Goal: Task Accomplishment & Management: Complete application form

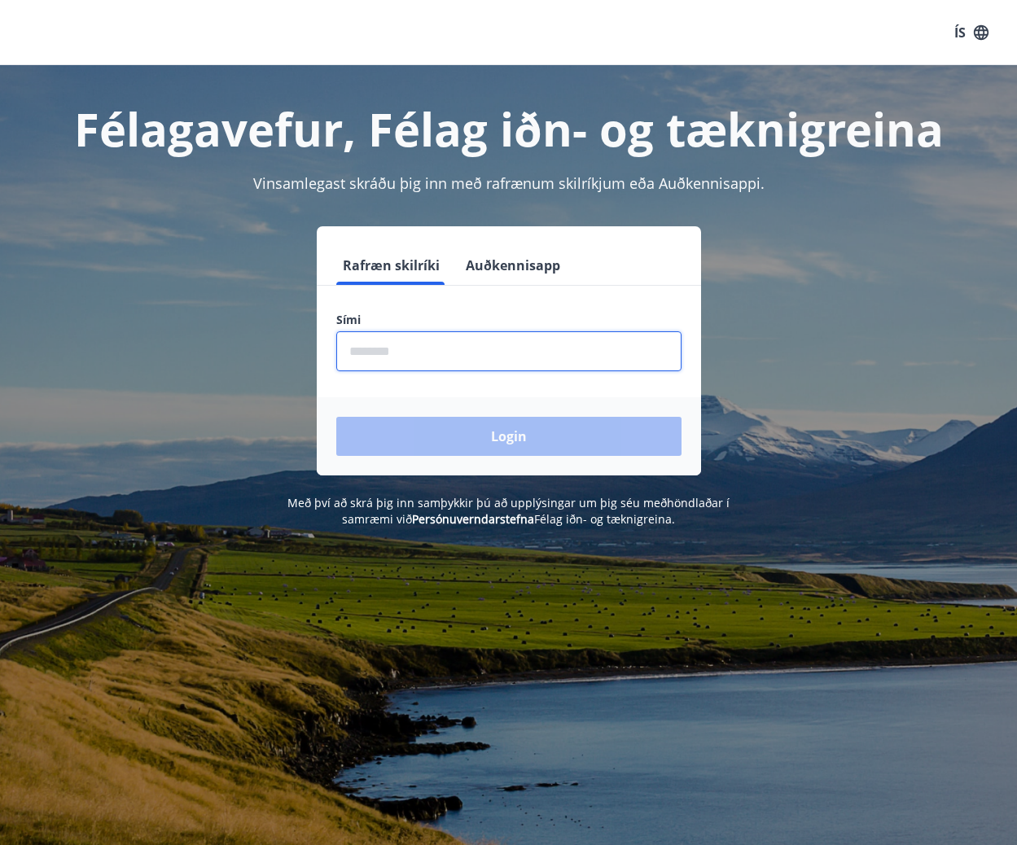
click at [417, 352] on input "phone" at bounding box center [508, 351] width 345 height 40
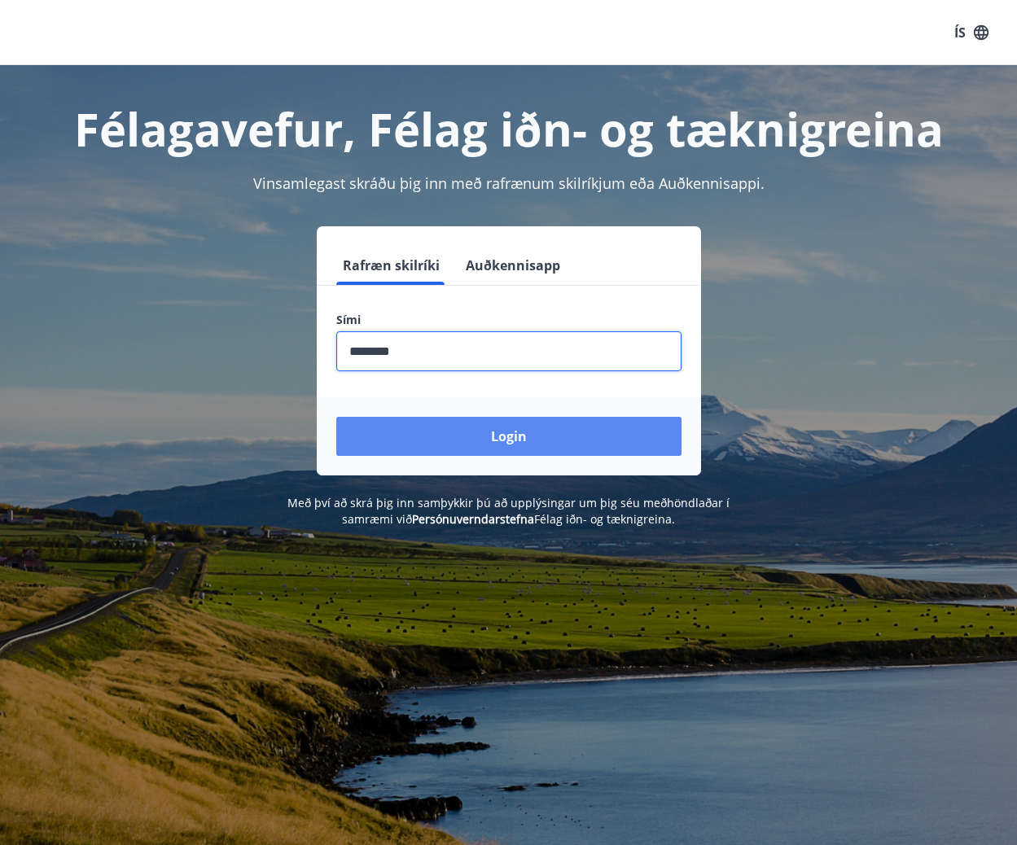
type input "********"
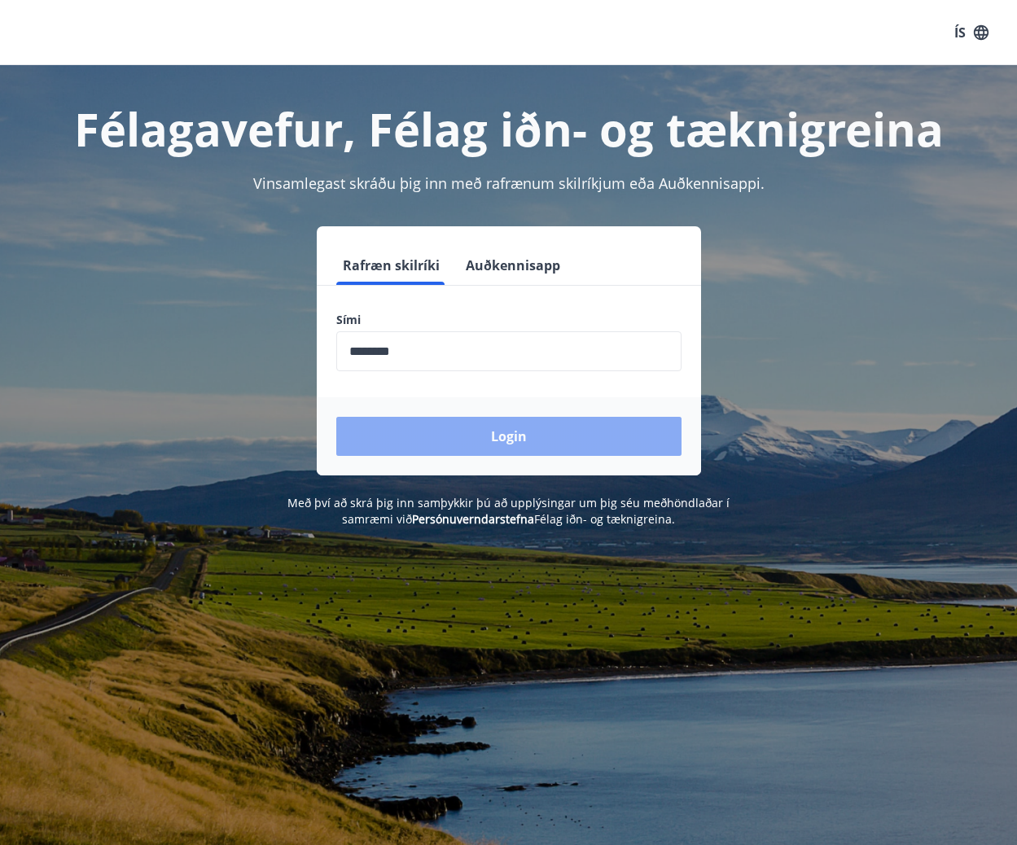
click at [501, 450] on button "Login" at bounding box center [508, 436] width 345 height 39
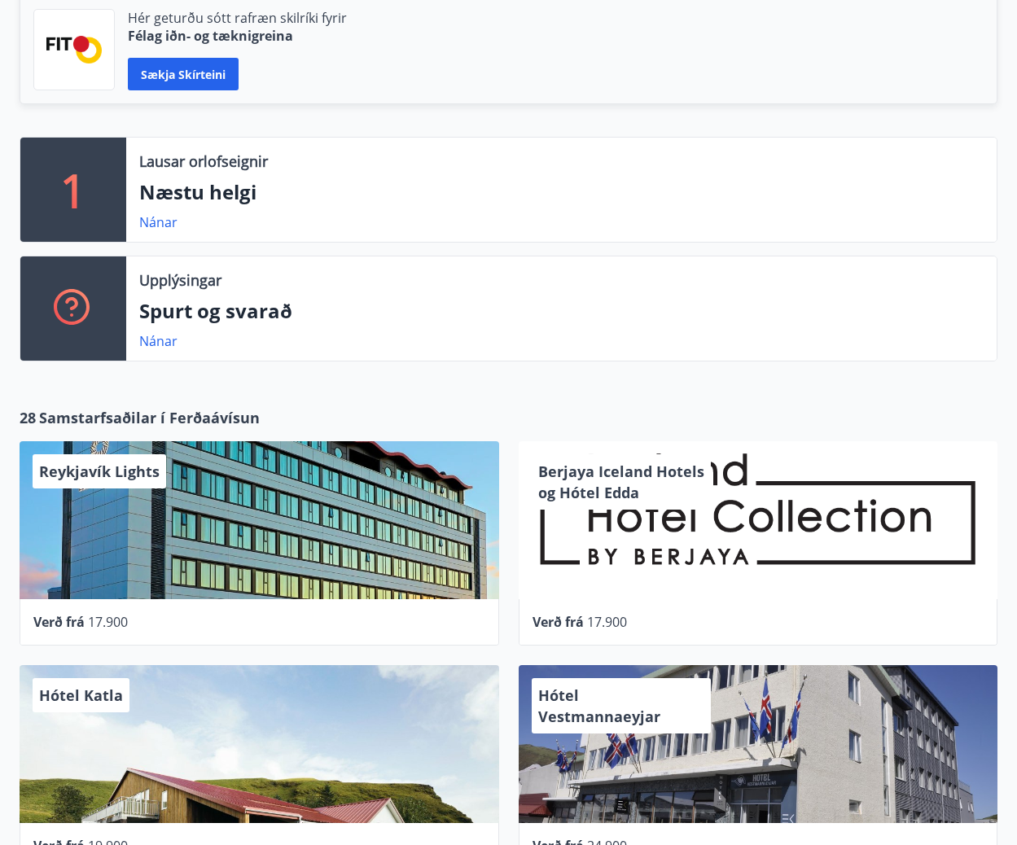
scroll to position [489, 0]
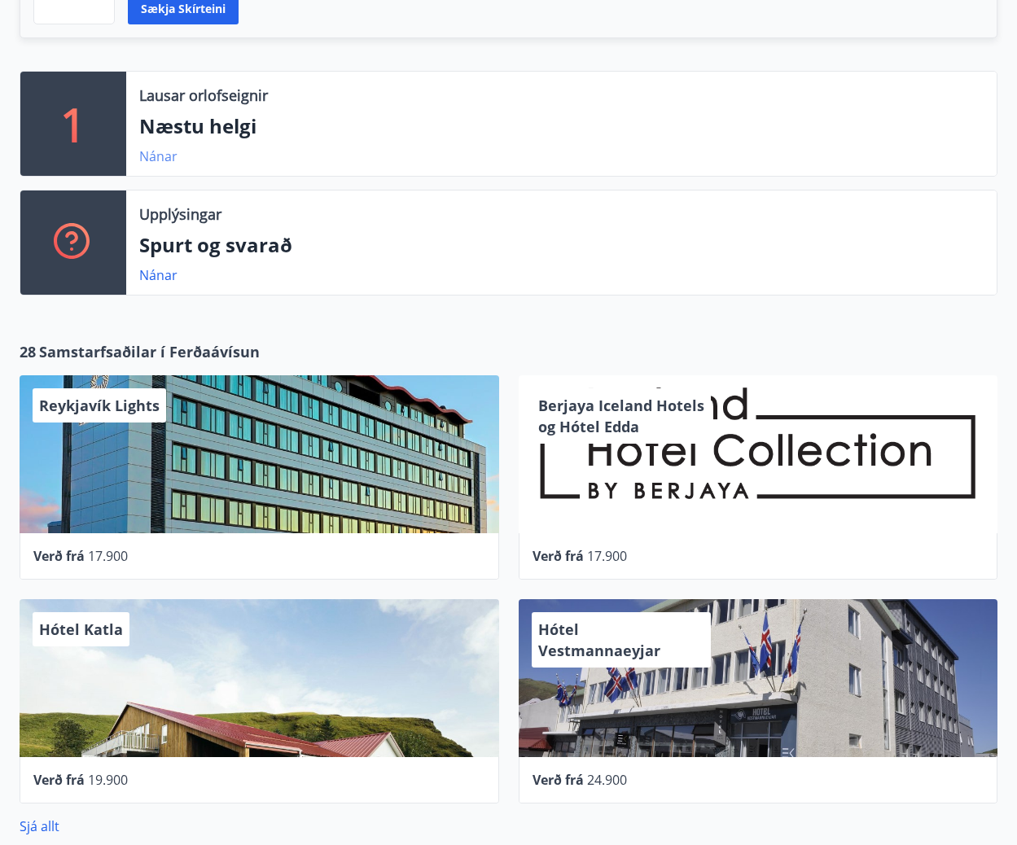
click at [164, 164] on link "Nánar" at bounding box center [158, 156] width 38 height 18
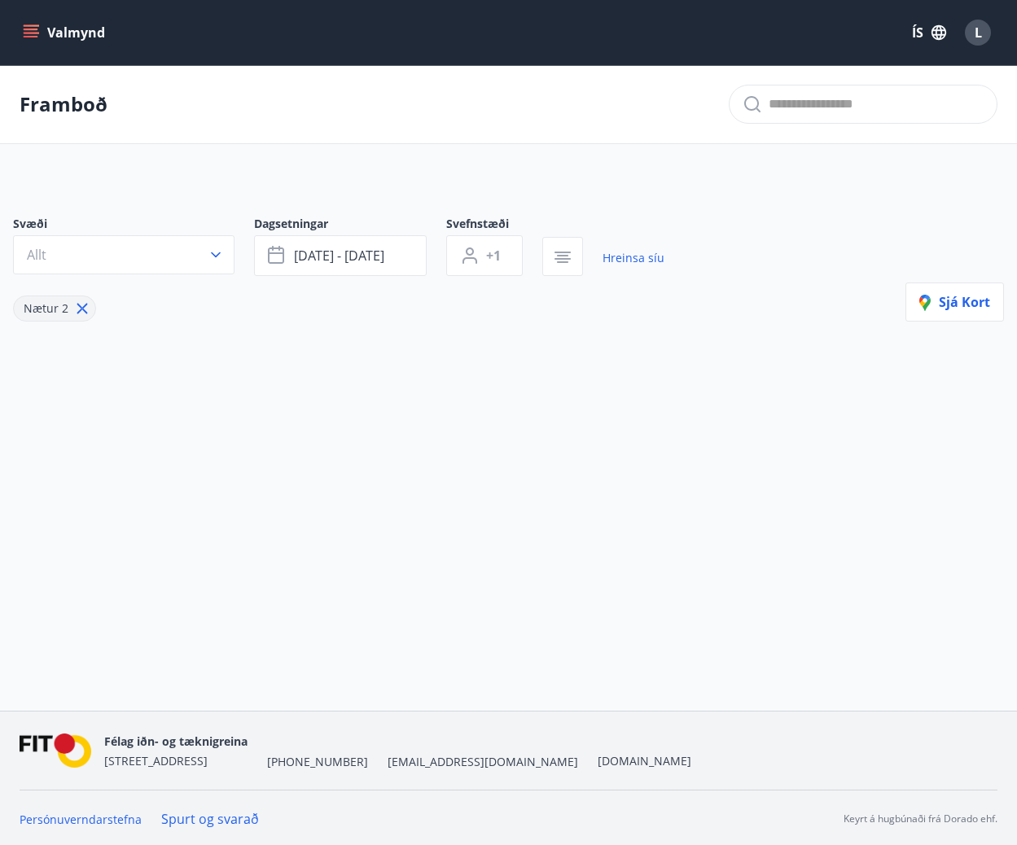
type input "*"
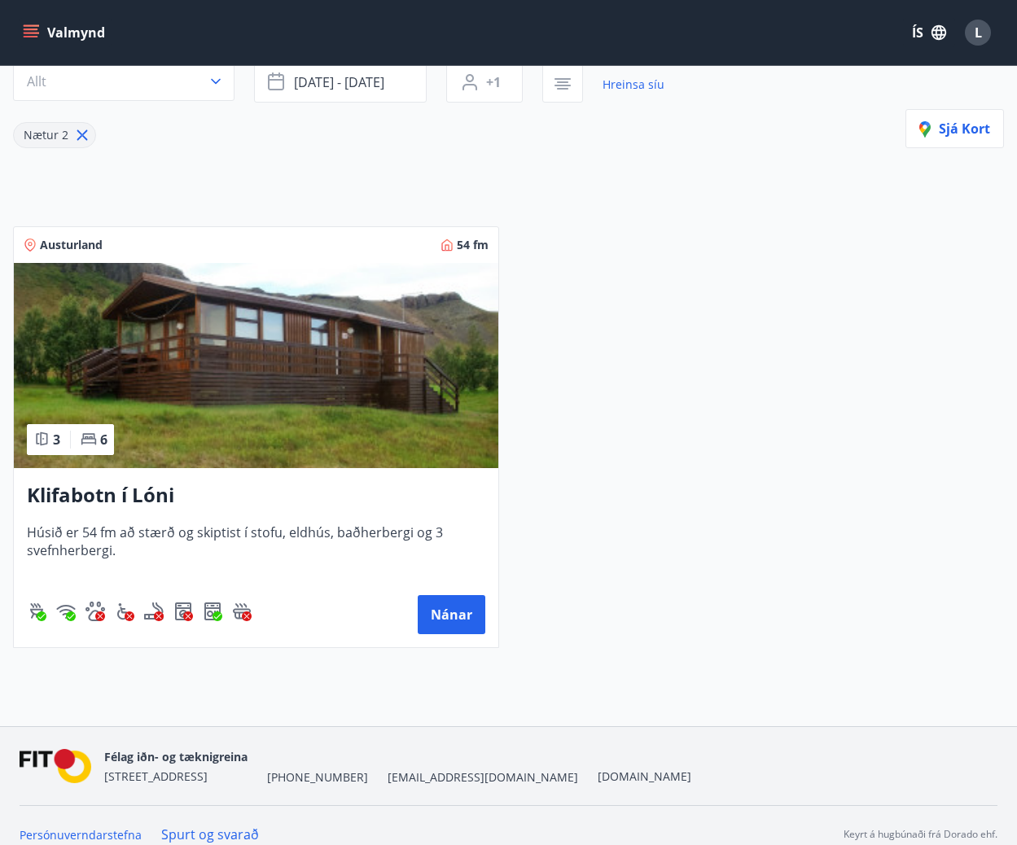
scroll to position [191, 0]
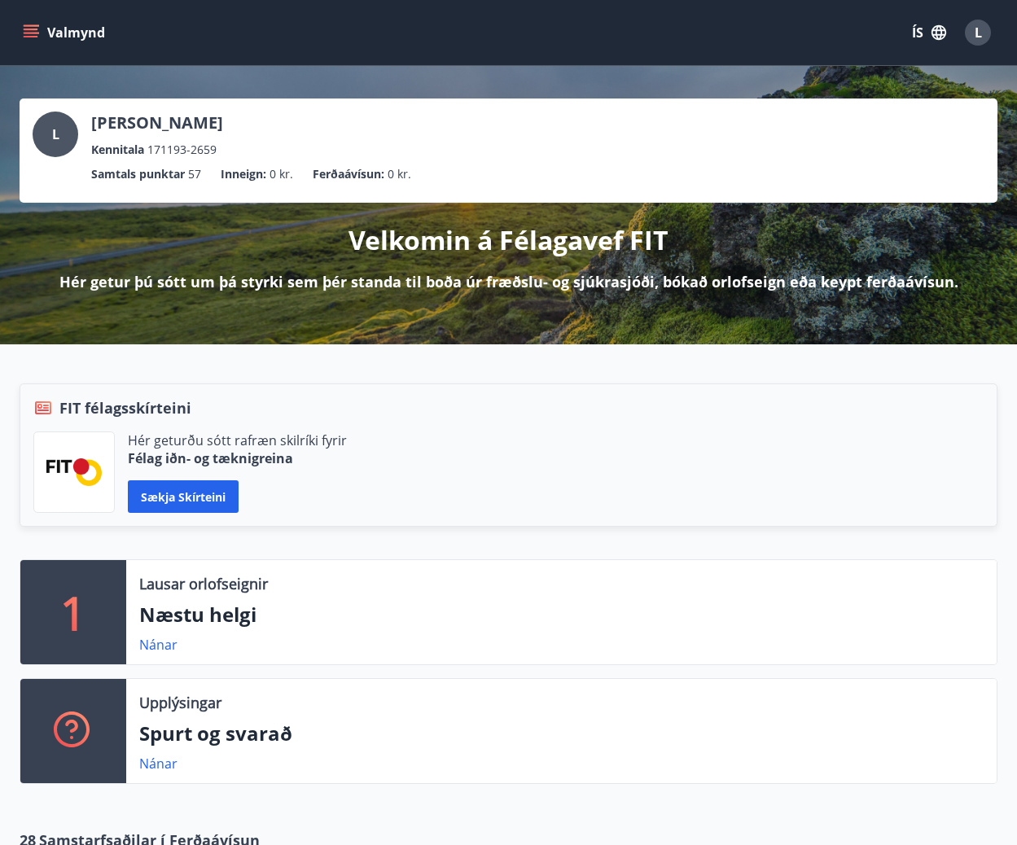
click at [40, 24] on button "Valmynd" at bounding box center [66, 32] width 92 height 29
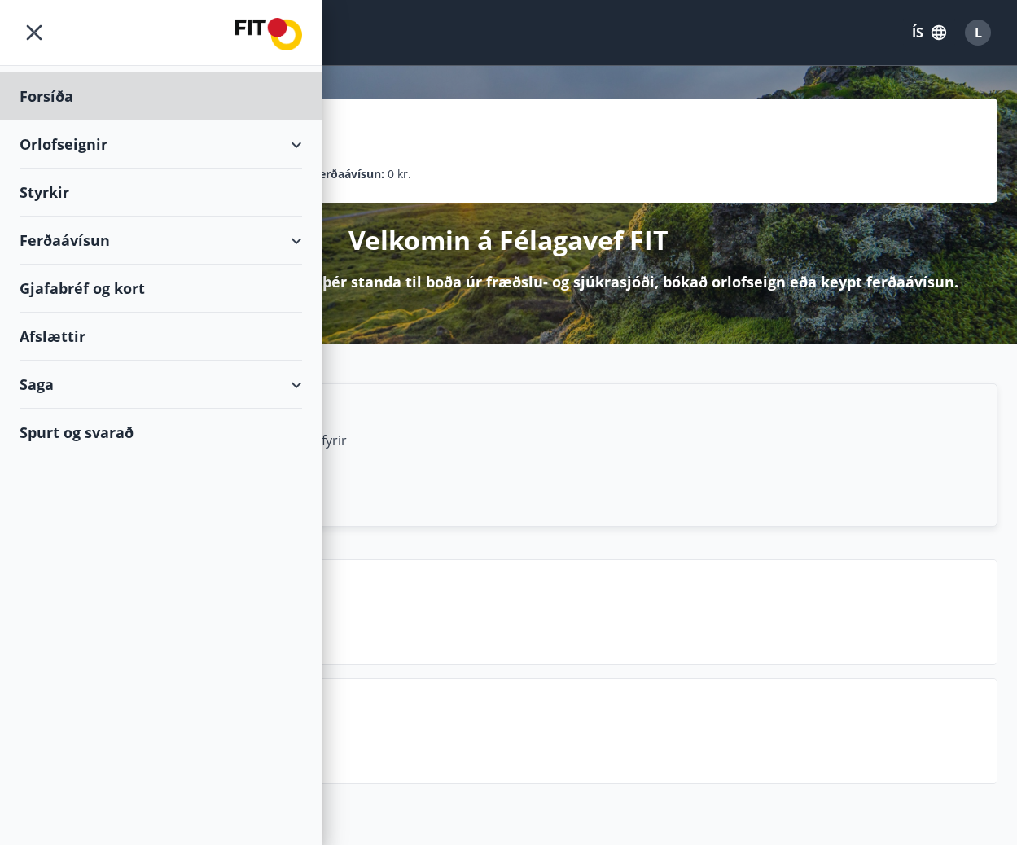
click at [64, 121] on div "Styrkir" at bounding box center [161, 96] width 283 height 48
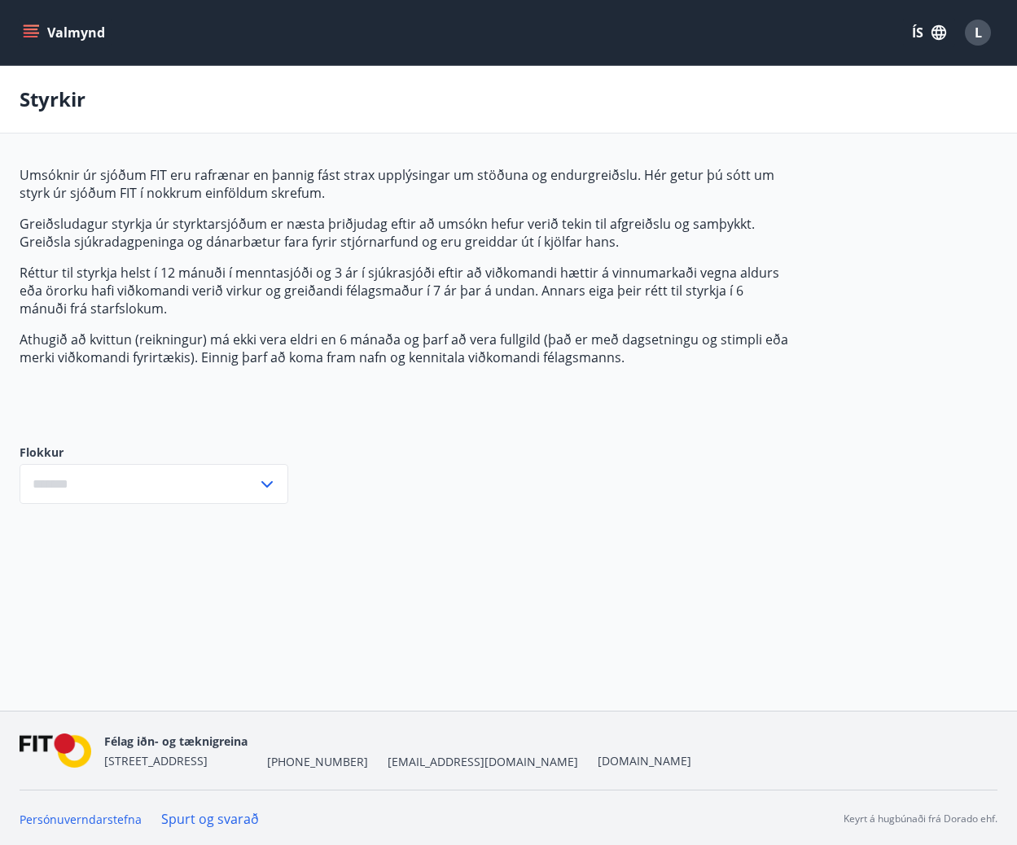
type input "***"
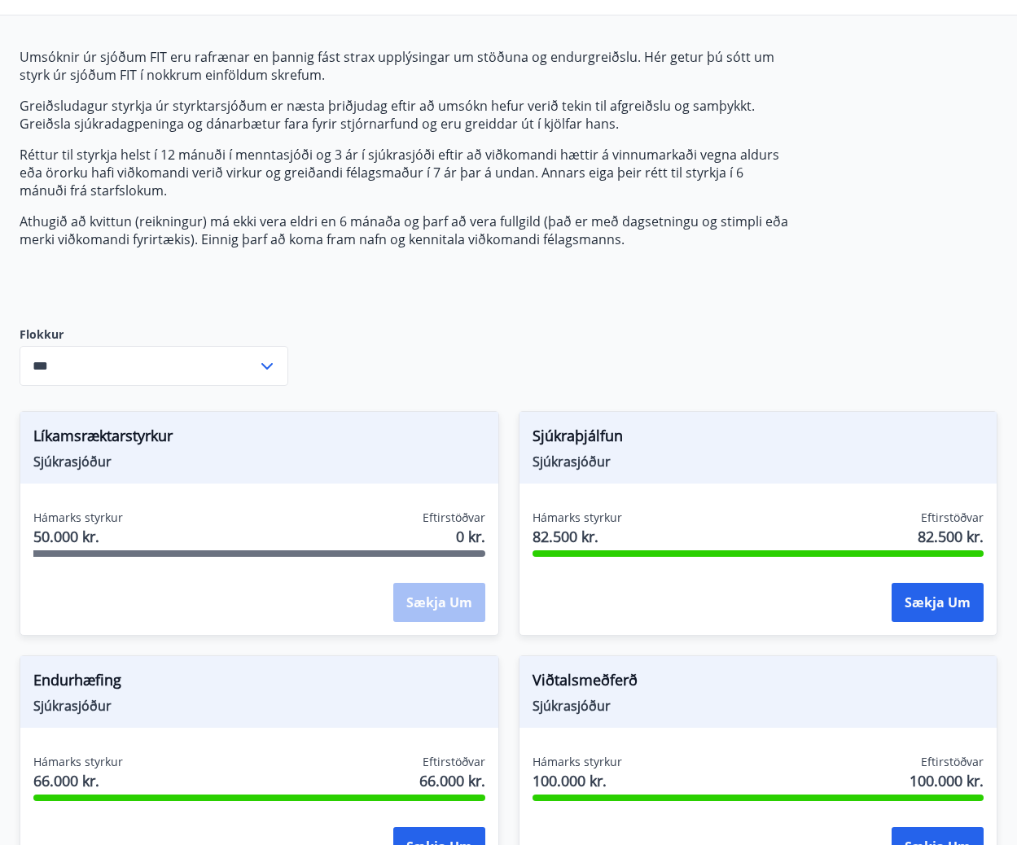
scroll to position [163, 0]
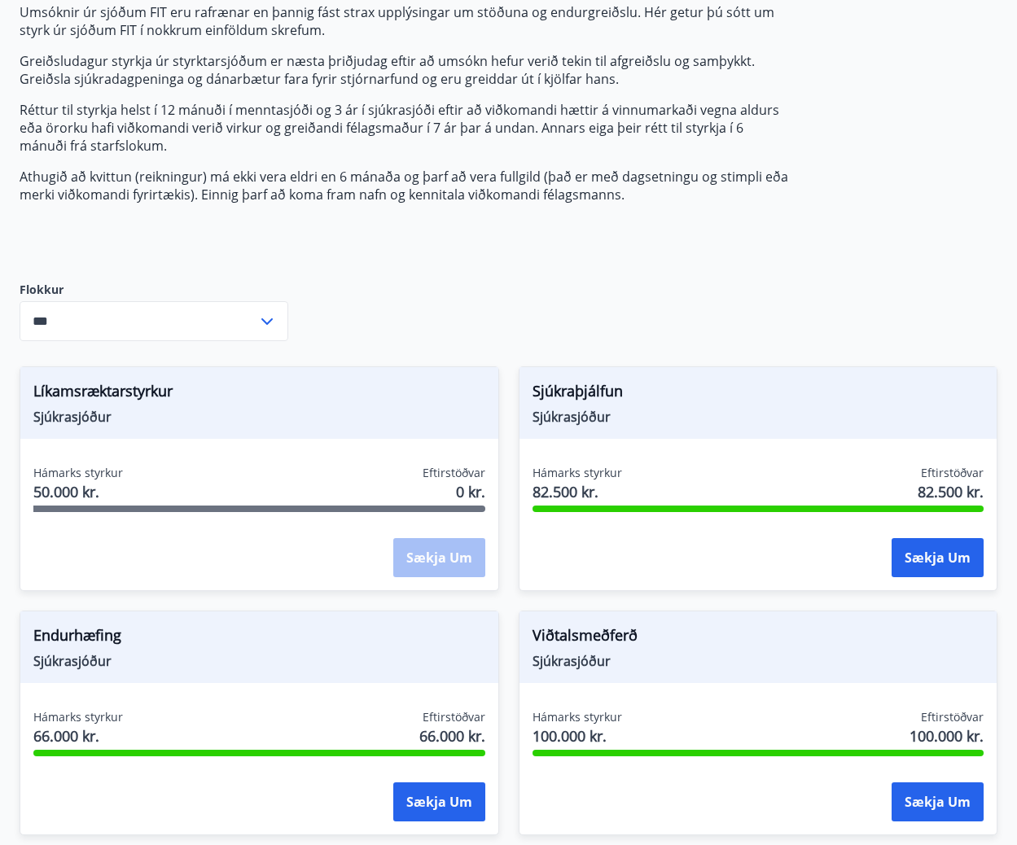
click at [87, 384] on span "Líkamsræktarstyrkur" at bounding box center [259, 394] width 452 height 28
click at [580, 384] on span "Sjúkraþjálfun" at bounding box center [759, 394] width 452 height 28
click at [918, 565] on button "Sækja um" at bounding box center [938, 557] width 92 height 39
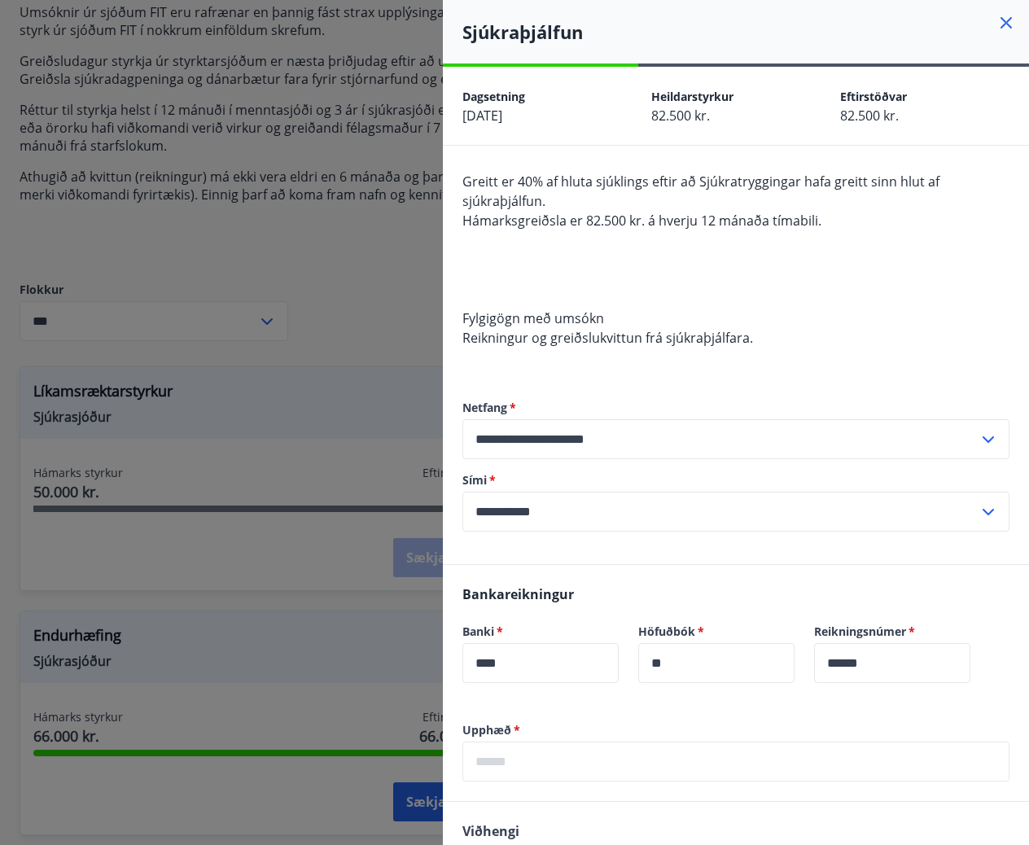
click at [281, 228] on div at bounding box center [514, 422] width 1029 height 845
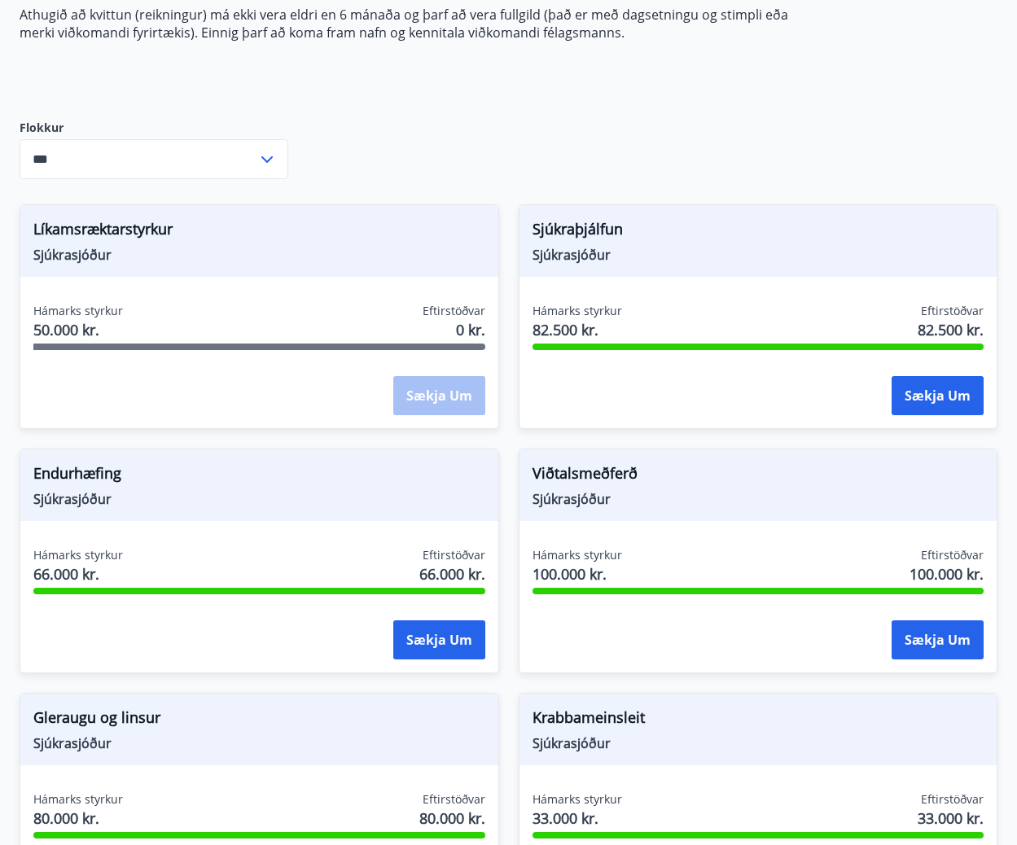
scroll to position [326, 0]
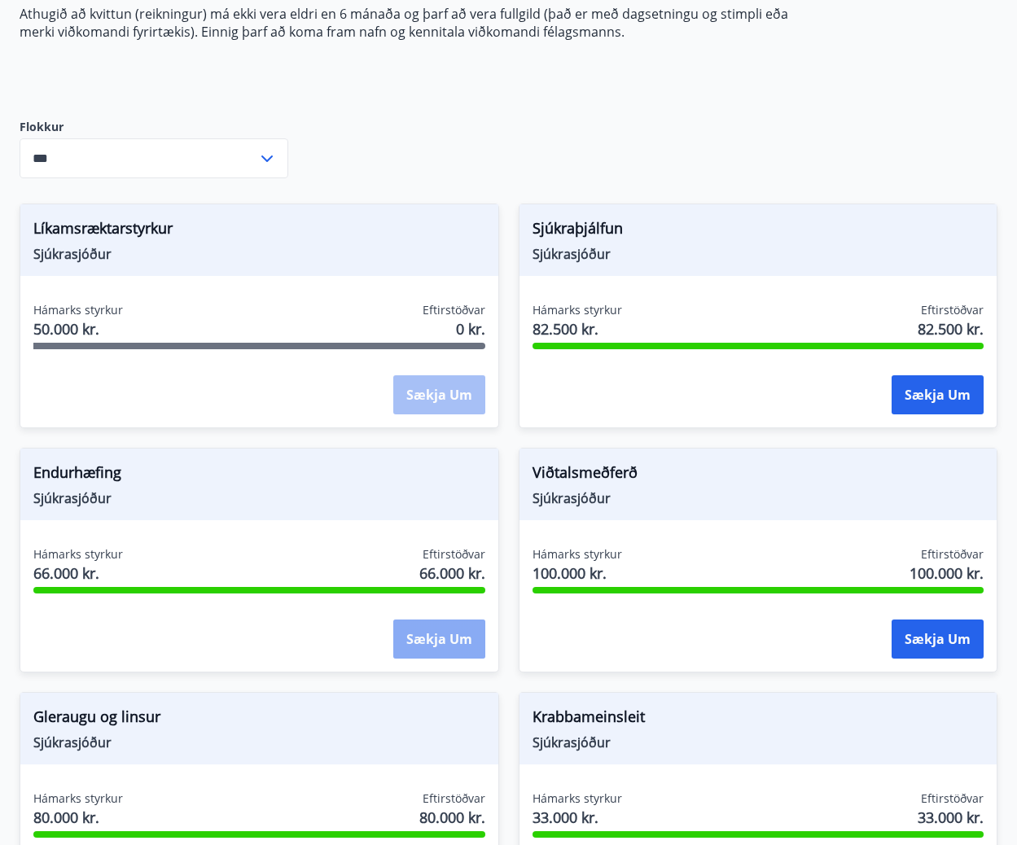
click at [432, 638] on button "Sækja um" at bounding box center [439, 639] width 92 height 39
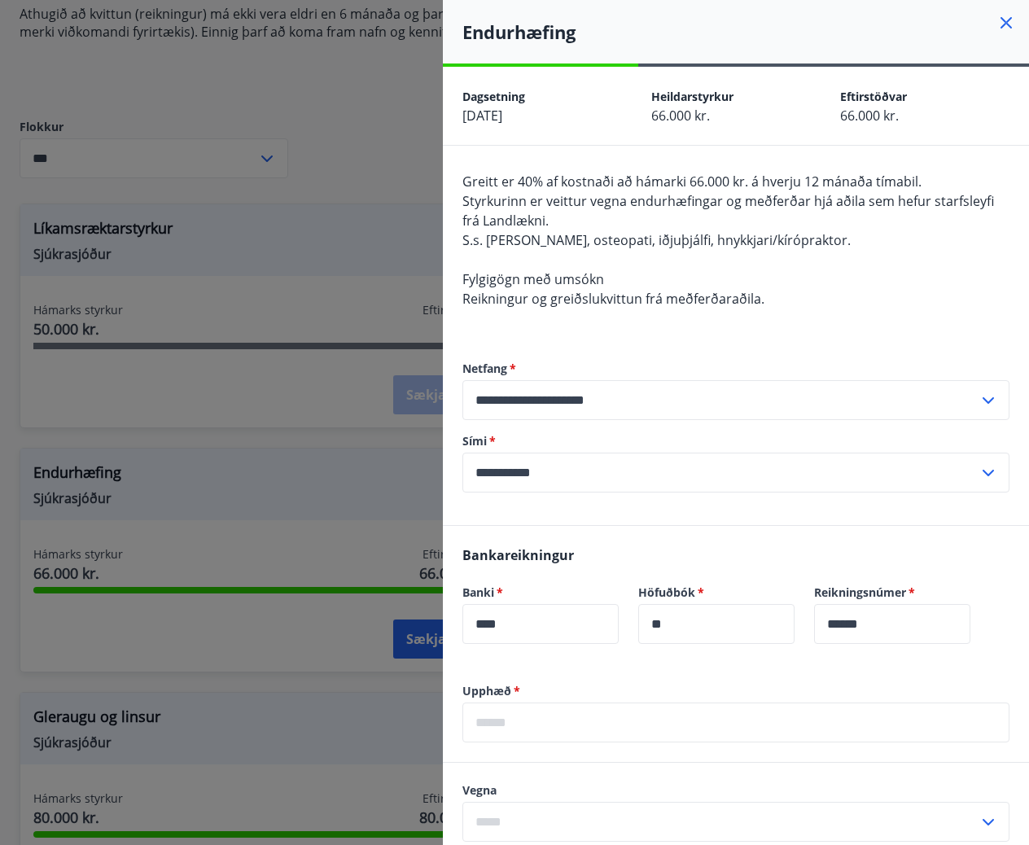
click at [366, 132] on div at bounding box center [514, 422] width 1029 height 845
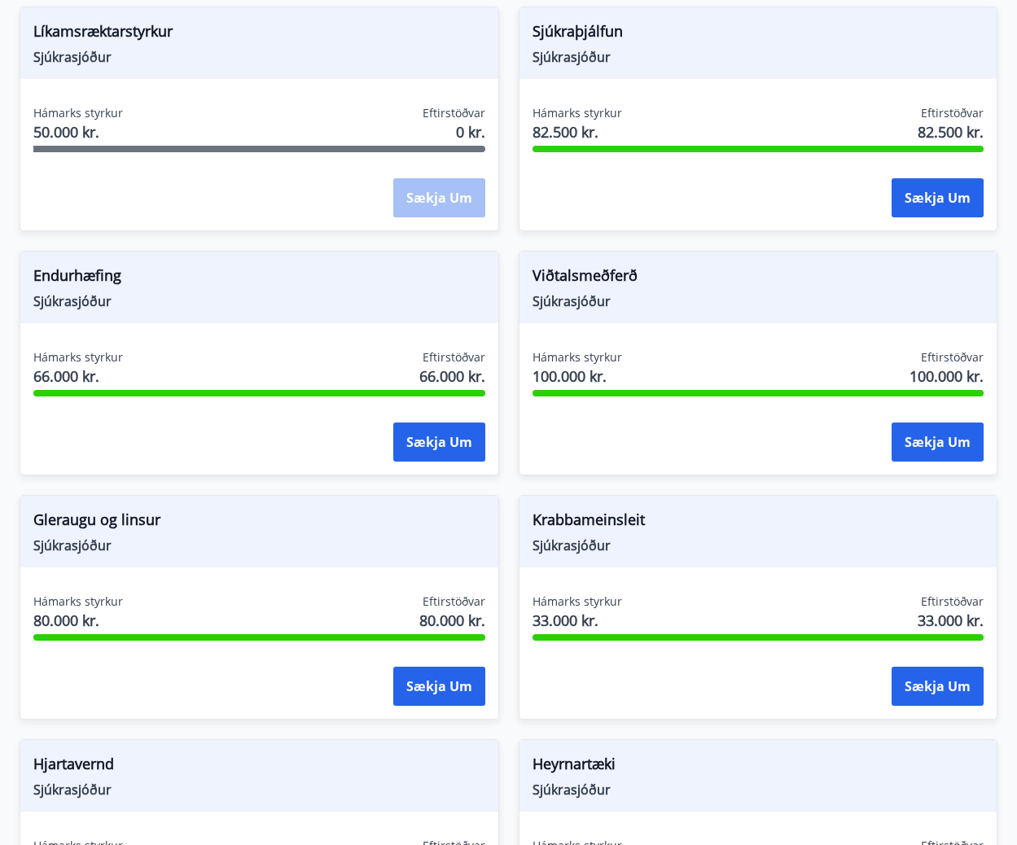
scroll to position [570, 0]
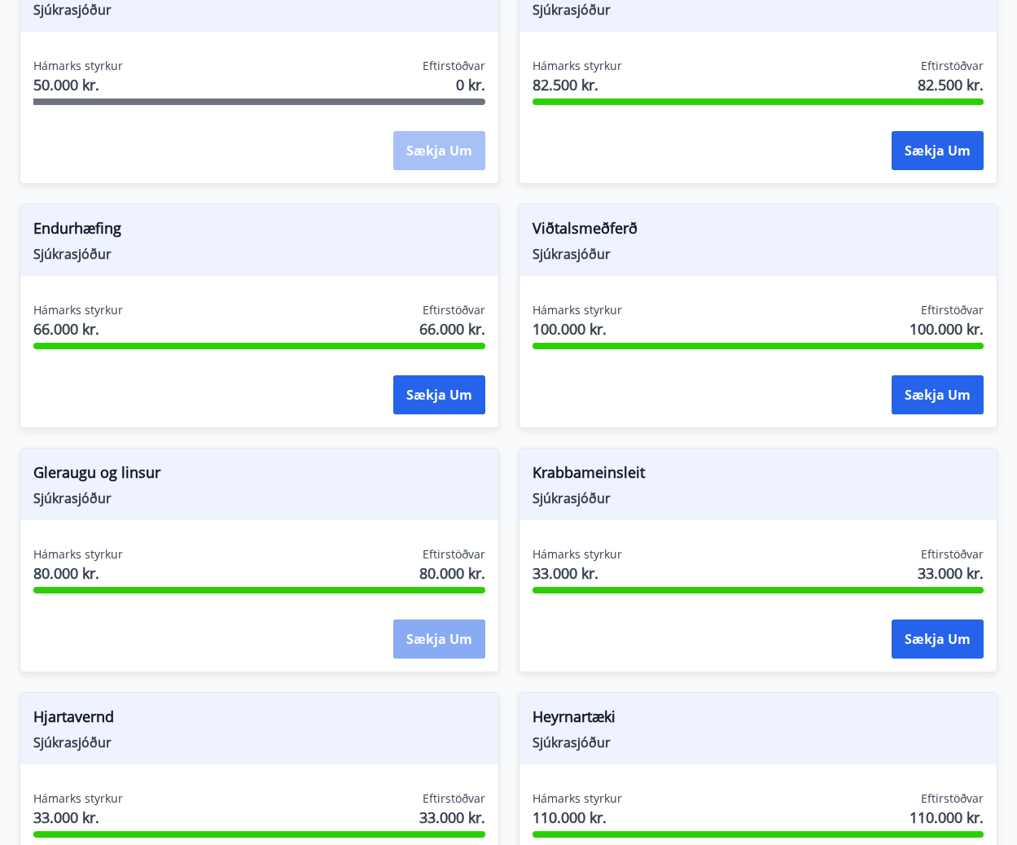
click at [428, 656] on button "Sækja um" at bounding box center [439, 639] width 92 height 39
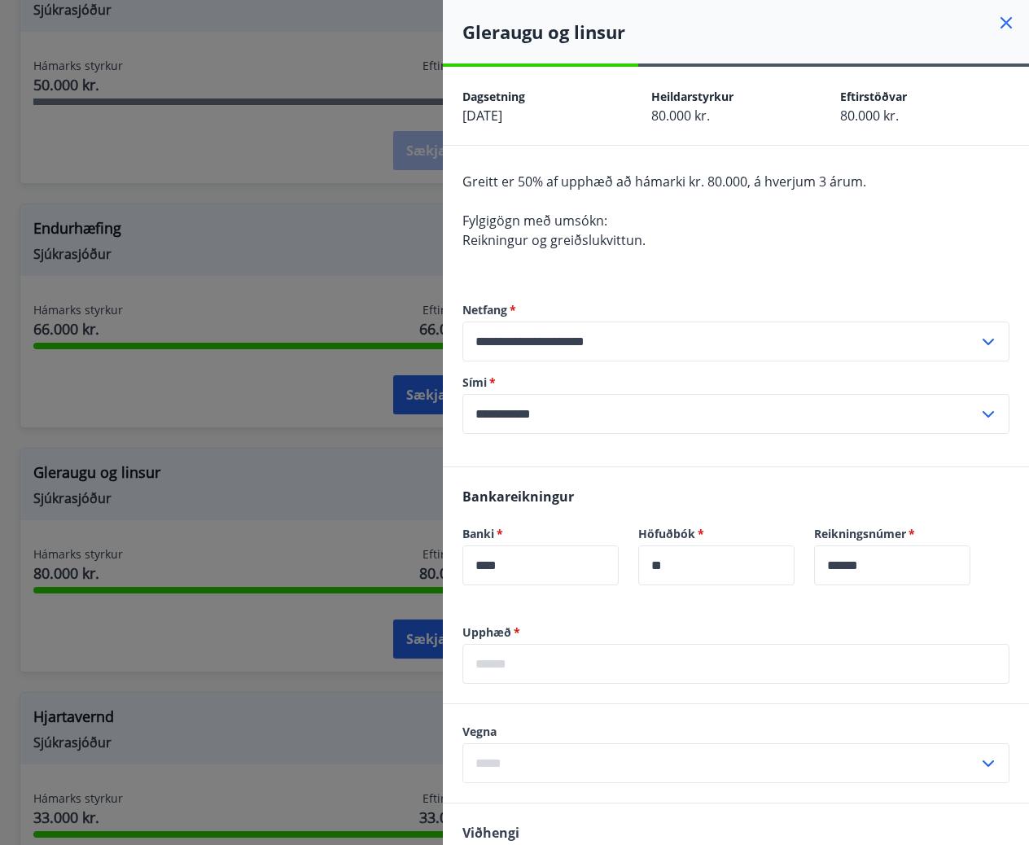
click at [247, 171] on div at bounding box center [514, 422] width 1029 height 845
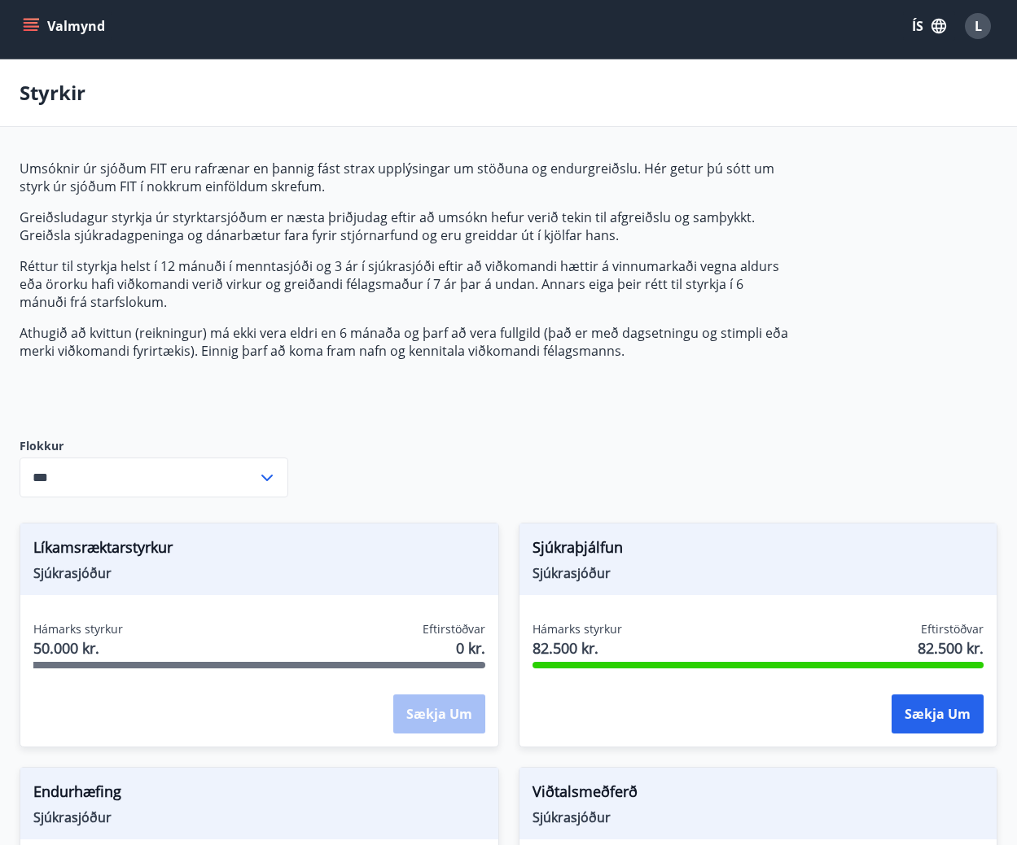
scroll to position [0, 0]
